Goal: Navigation & Orientation: Find specific page/section

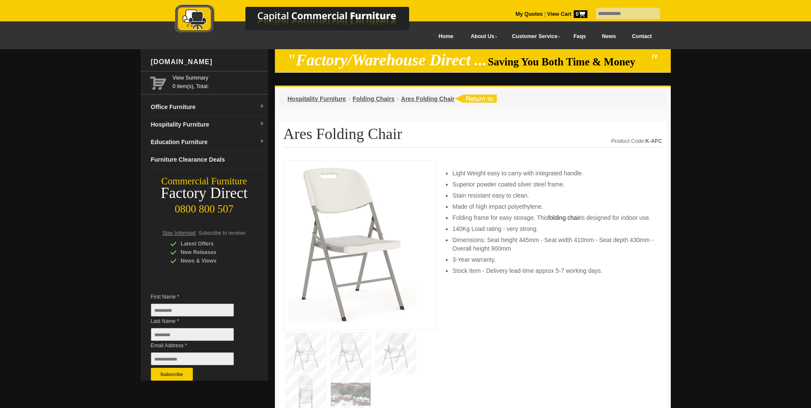
drag, startPoint x: 75, startPoint y: 190, endPoint x: 3, endPoint y: 236, distance: 85.0
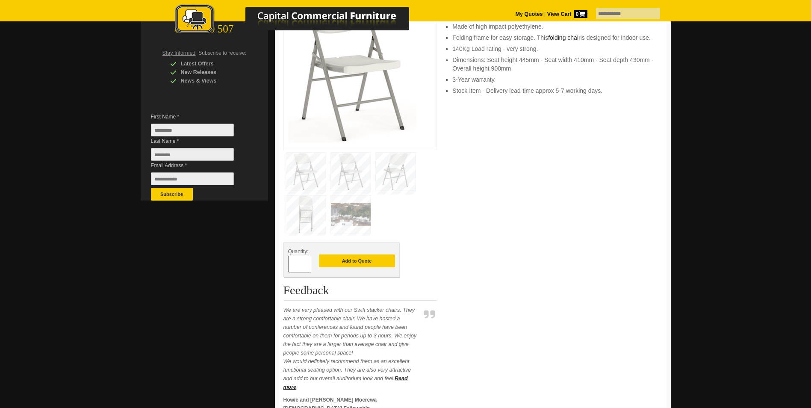
scroll to position [128, 0]
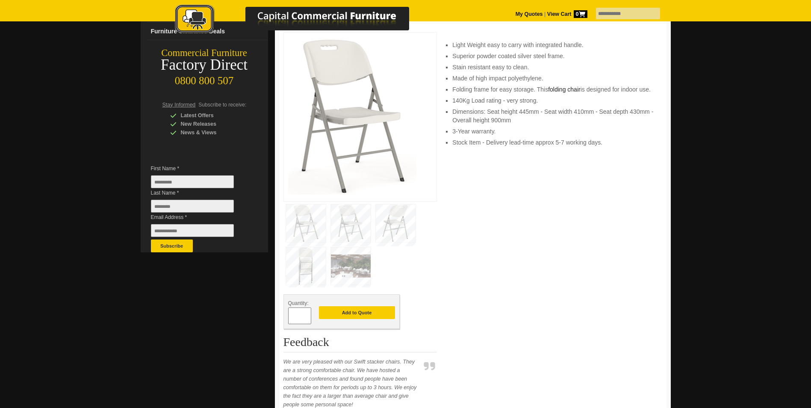
click at [310, 260] on img at bounding box center [306, 266] width 40 height 38
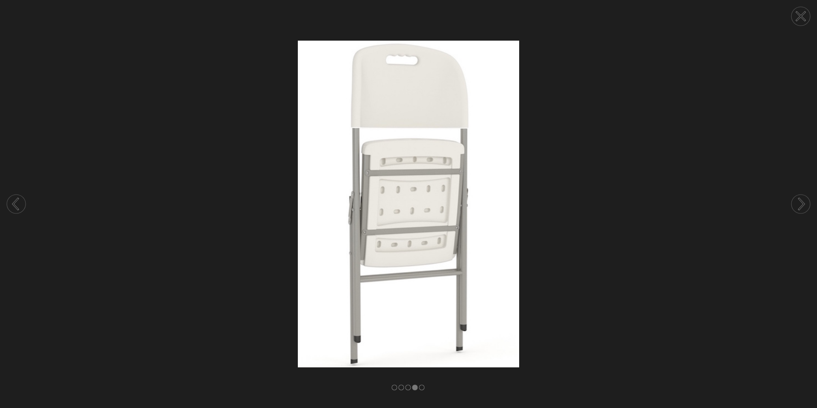
click at [155, 229] on img at bounding box center [408, 204] width 817 height 326
click at [796, 18] on circle at bounding box center [801, 16] width 19 height 19
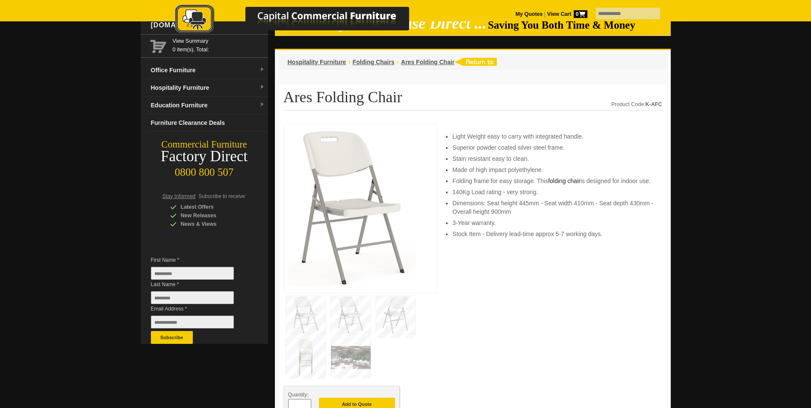
scroll to position [0, 0]
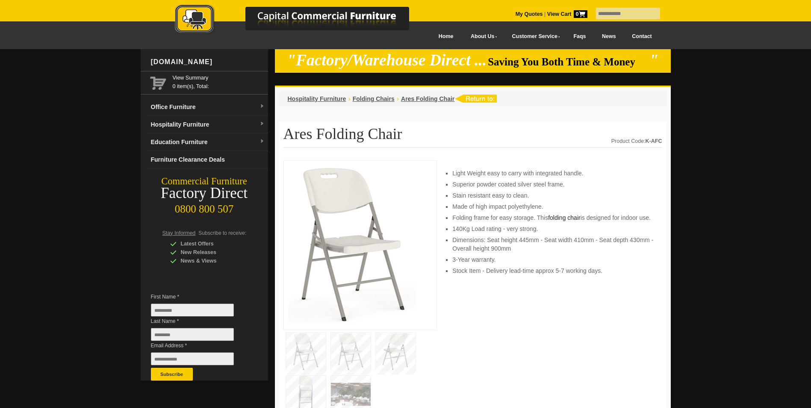
drag, startPoint x: 68, startPoint y: 256, endPoint x: 123, endPoint y: 169, distance: 103.4
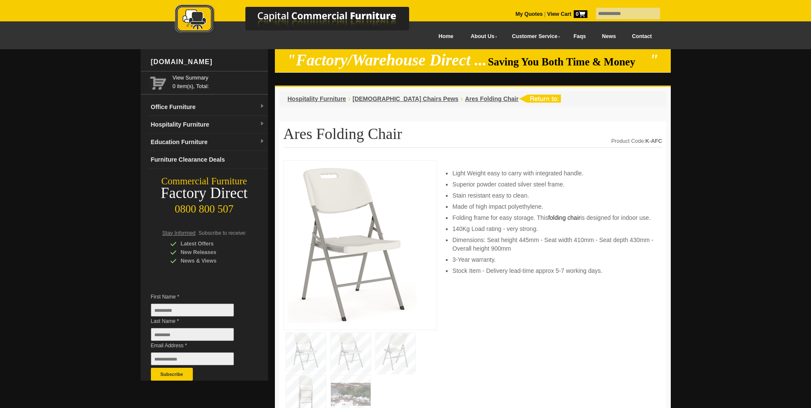
drag, startPoint x: 125, startPoint y: 211, endPoint x: 130, endPoint y: 210, distance: 5.2
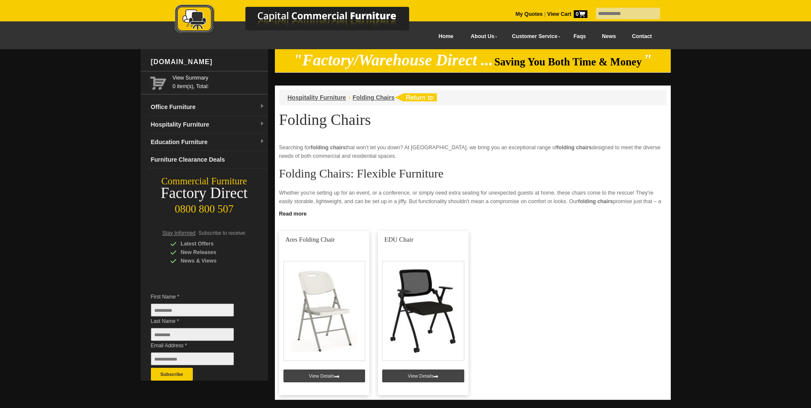
scroll to position [157, 0]
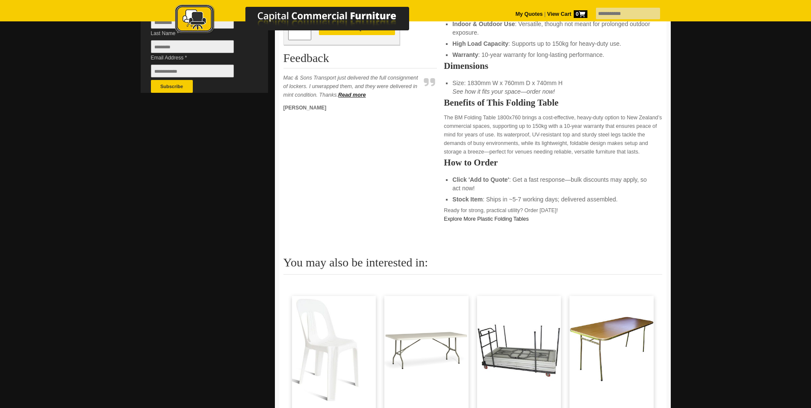
scroll to position [299, 0]
